Goal: Find specific page/section: Find specific page/section

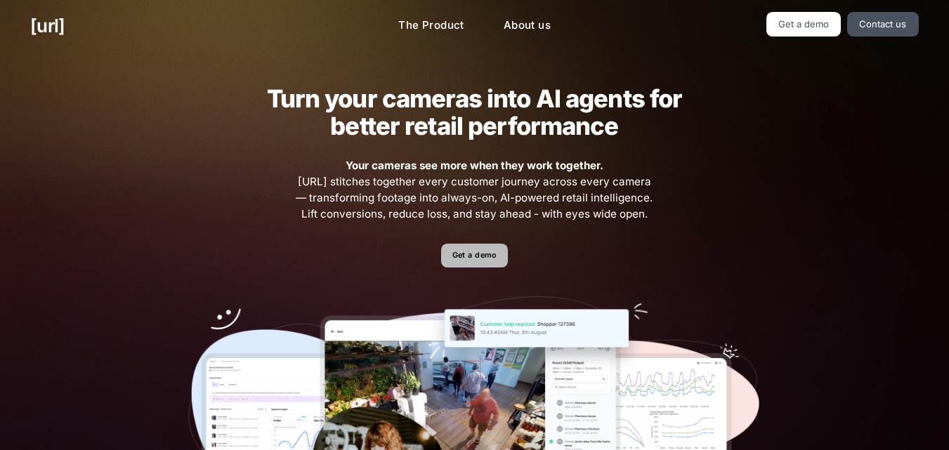
click at [487, 250] on link "Get a demo" at bounding box center [474, 256] width 67 height 25
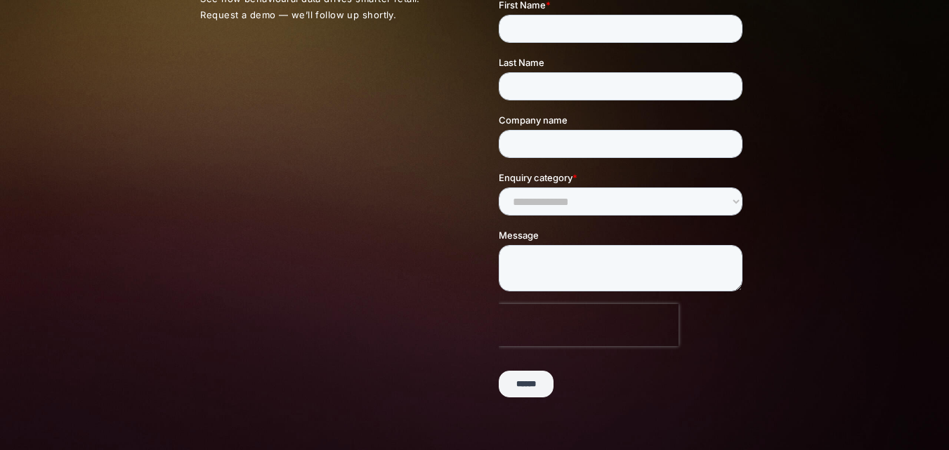
scroll to position [159, 0]
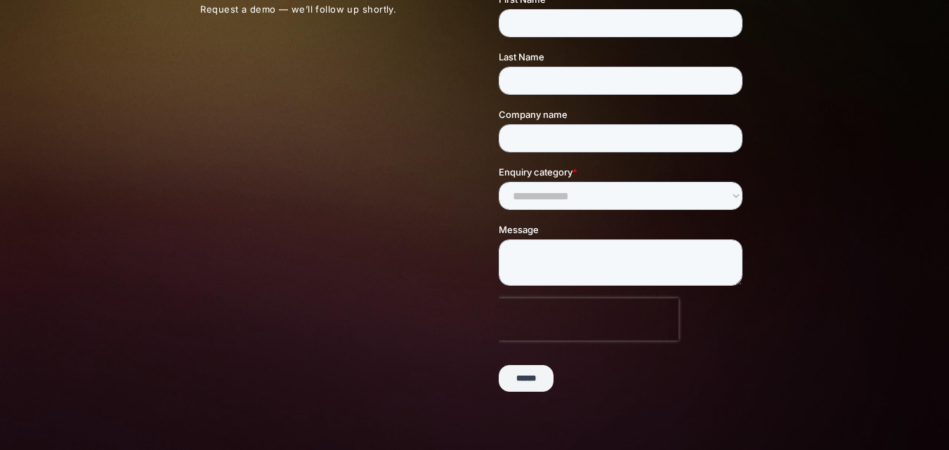
click at [545, 387] on input "******" at bounding box center [526, 379] width 55 height 27
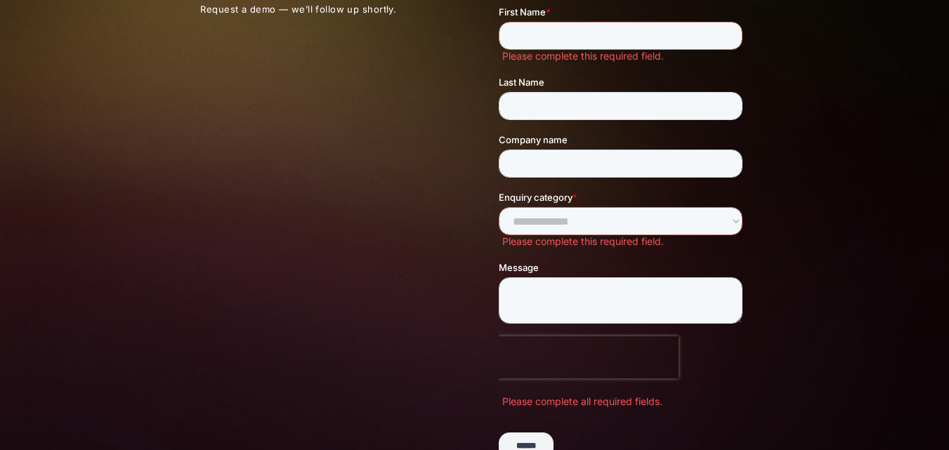
click at [545, 387] on form "**********" at bounding box center [623, 203] width 249 height 537
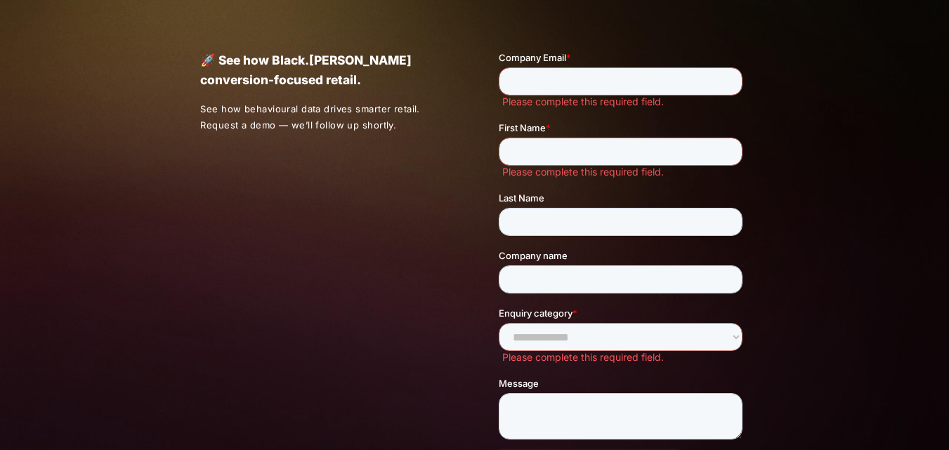
scroll to position [0, 0]
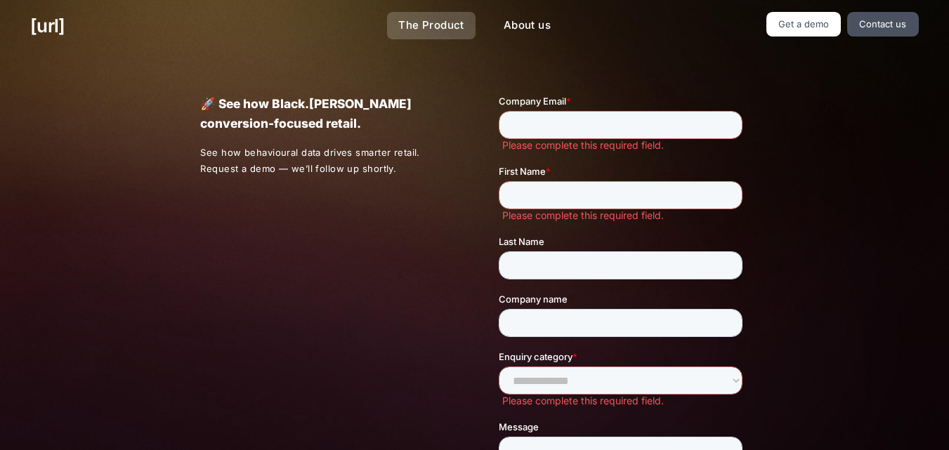
click at [436, 32] on link "The Product" at bounding box center [431, 25] width 89 height 27
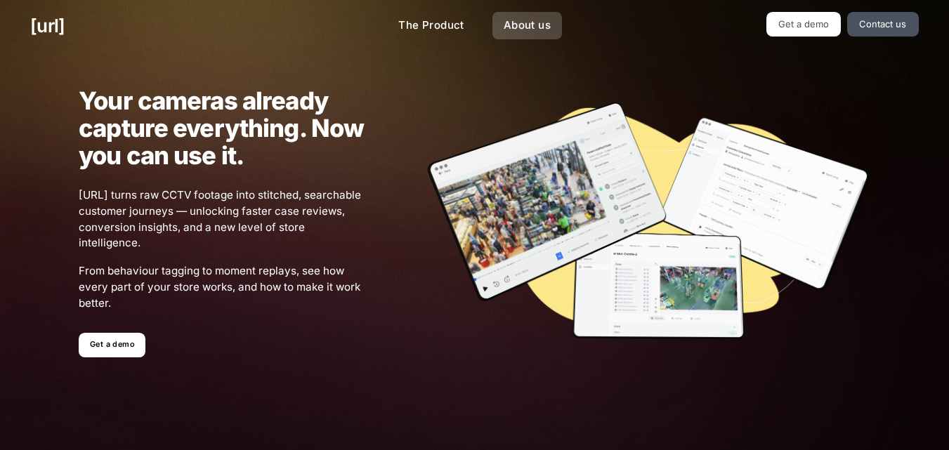
click at [510, 26] on link "About us" at bounding box center [527, 25] width 70 height 27
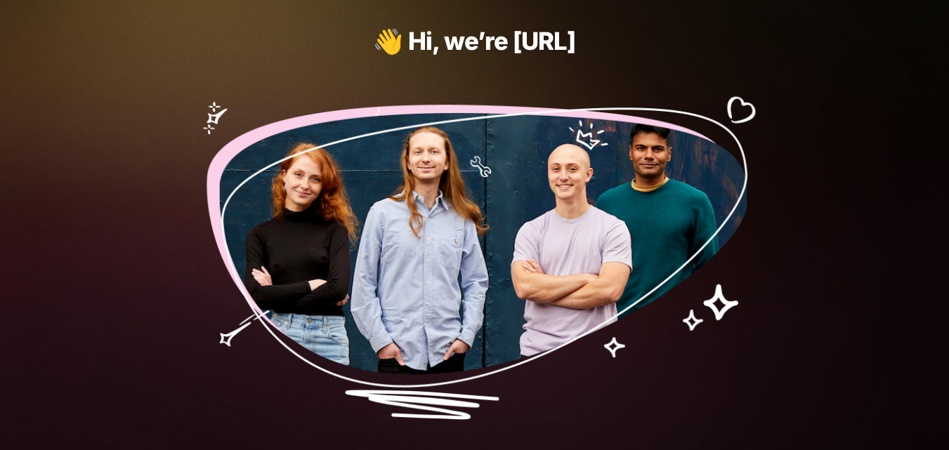
scroll to position [63, 0]
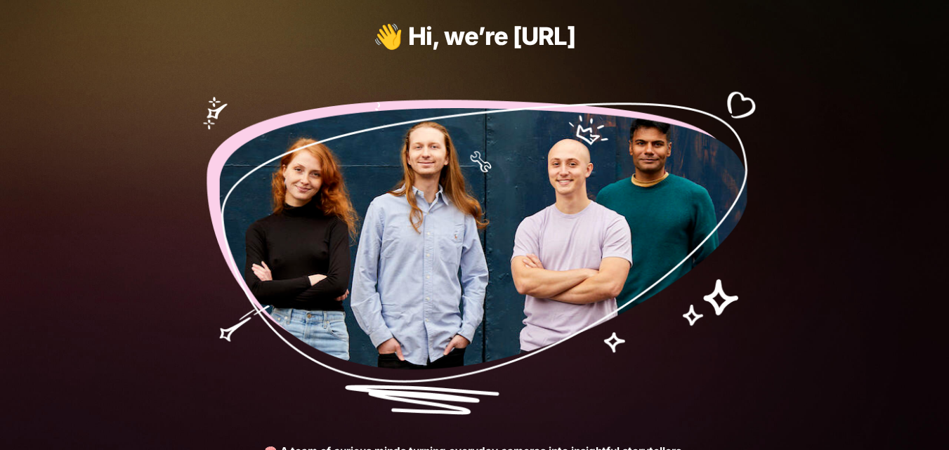
click at [514, 212] on img at bounding box center [474, 247] width 572 height 336
click at [376, 254] on img at bounding box center [474, 247] width 572 height 336
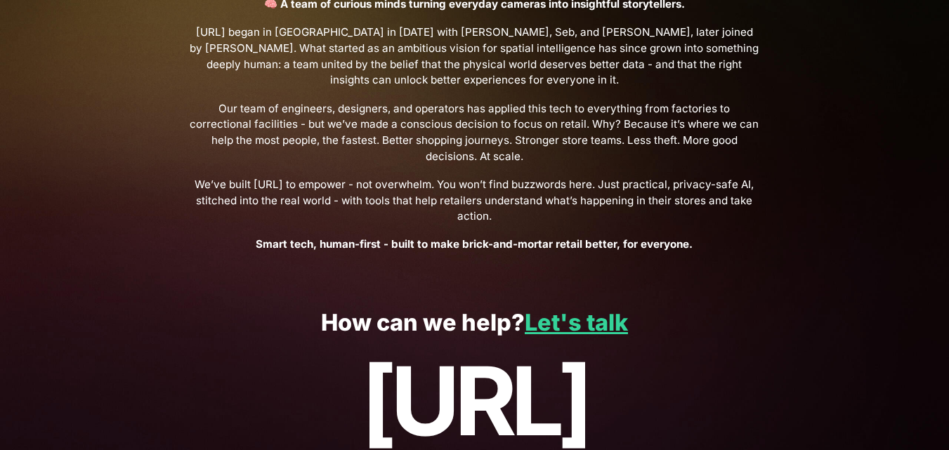
scroll to position [568, 0]
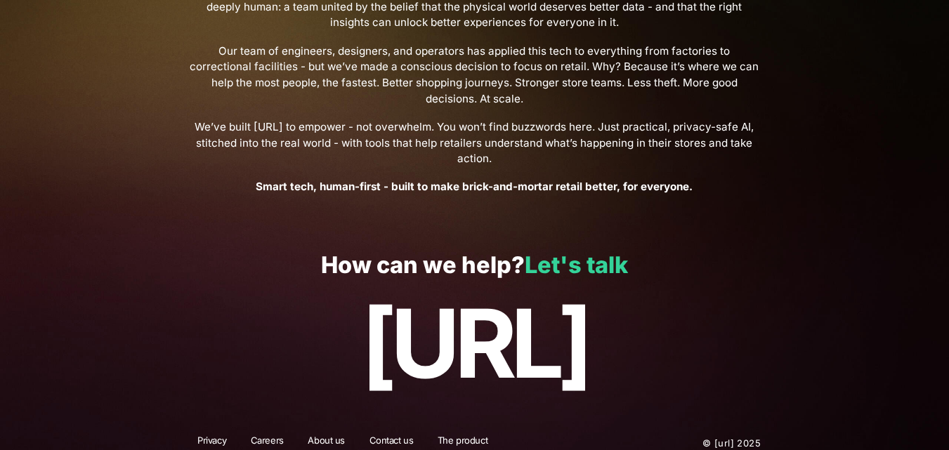
click at [565, 254] on link "Let's talk" at bounding box center [576, 264] width 103 height 27
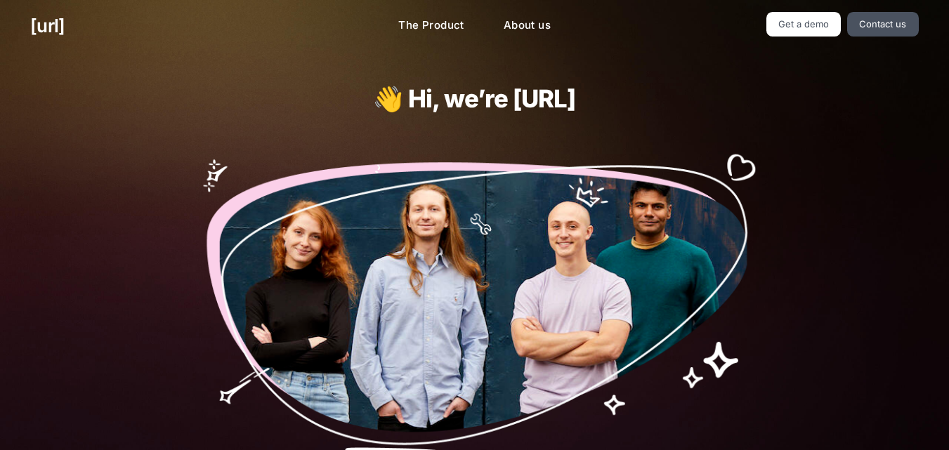
click at [391, 339] on img at bounding box center [474, 309] width 572 height 336
click at [887, 30] on link "Contact us" at bounding box center [883, 24] width 72 height 25
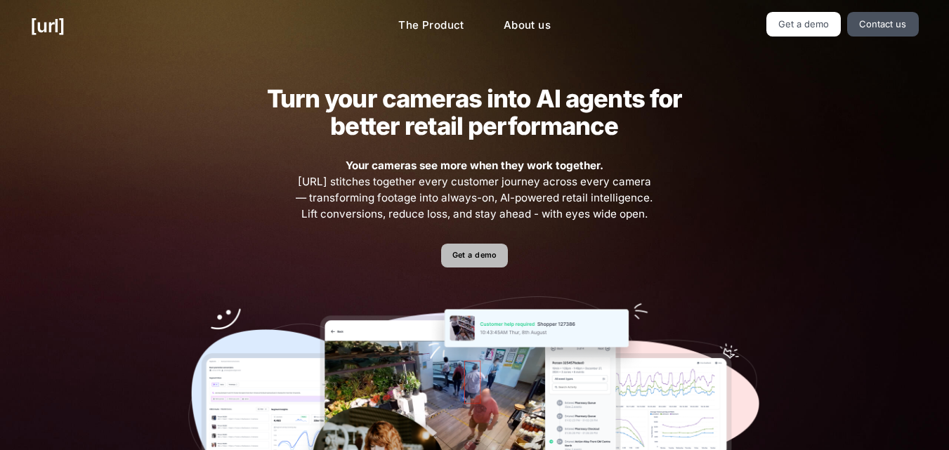
click at [464, 251] on link "Get a demo" at bounding box center [474, 256] width 67 height 25
drag, startPoint x: 950, startPoint y: 13, endPoint x: 667, endPoint y: 33, distance: 283.8
click at [667, 33] on ul "Get a demo Contact us" at bounding box center [779, 24] width 280 height 25
click at [530, 29] on link "About us" at bounding box center [527, 25] width 70 height 27
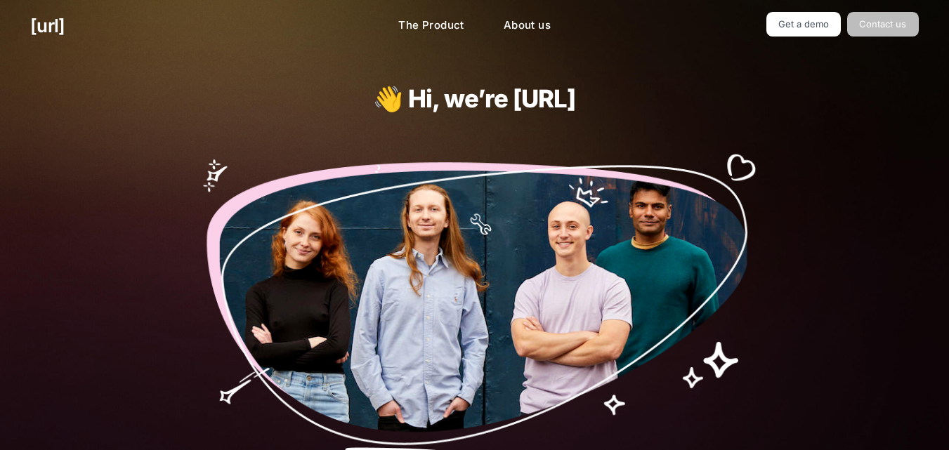
click at [909, 18] on link "Contact us" at bounding box center [883, 24] width 72 height 25
